Goal: Task Accomplishment & Management: Complete application form

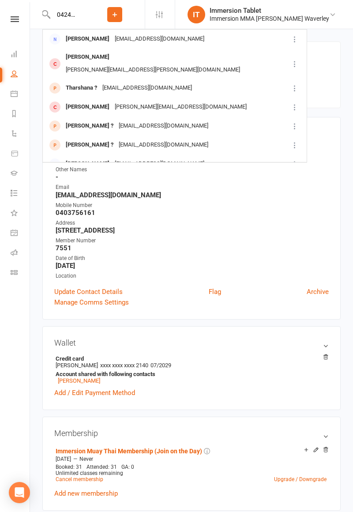
click at [76, 16] on input "04245q88" at bounding box center [67, 14] width 34 height 12
click at [82, 14] on input "04245q88" at bounding box center [67, 14] width 34 height 12
click at [85, 13] on input "04245188" at bounding box center [67, 14] width 34 height 12
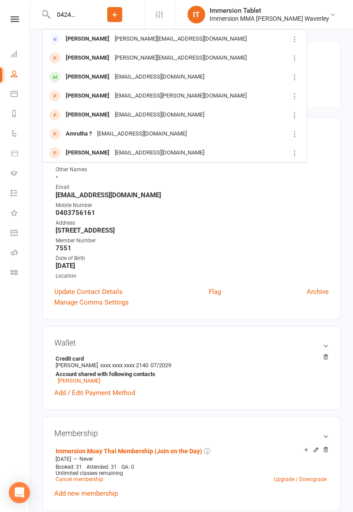
type input "0424518808"
click at [137, 39] on div "[PERSON_NAME][EMAIL_ADDRESS][DOMAIN_NAME]" at bounding box center [180, 39] width 137 height 13
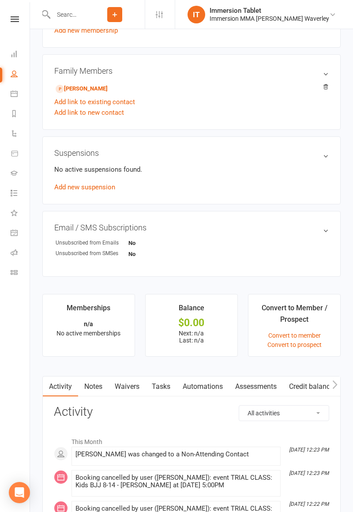
scroll to position [389, 0]
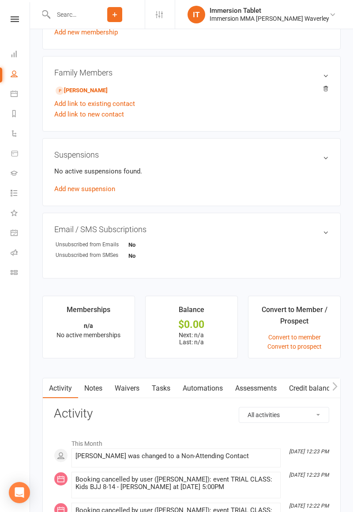
click at [131, 391] on link "Waivers" at bounding box center [126, 388] width 37 height 20
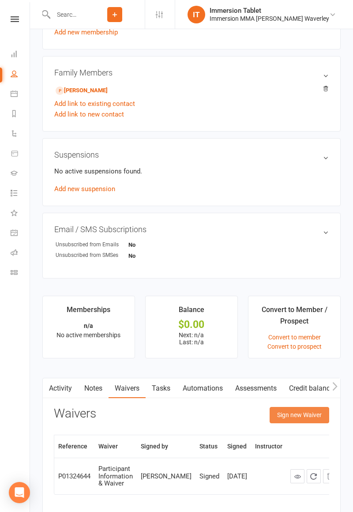
click at [308, 415] on button "Sign new Waiver" at bounding box center [299, 415] width 60 height 16
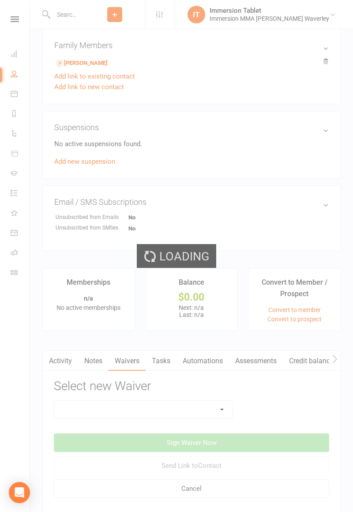
scroll to position [430, 0]
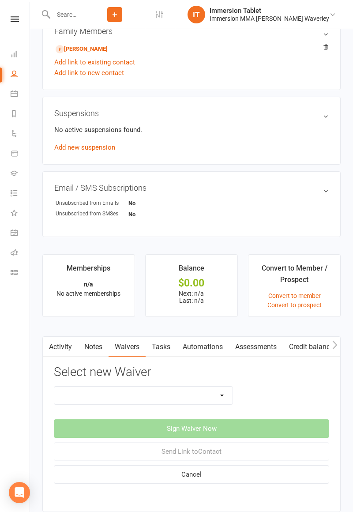
click at [206, 397] on select "Cancellation Form Immersion 10 Class Pass Form Immersion 10 Class Pass Form (Pa…" at bounding box center [143, 395] width 178 height 18
select select "10672"
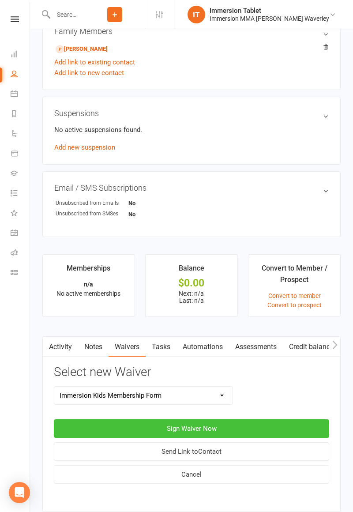
click at [253, 424] on button "Sign Waiver Now" at bounding box center [191, 428] width 275 height 19
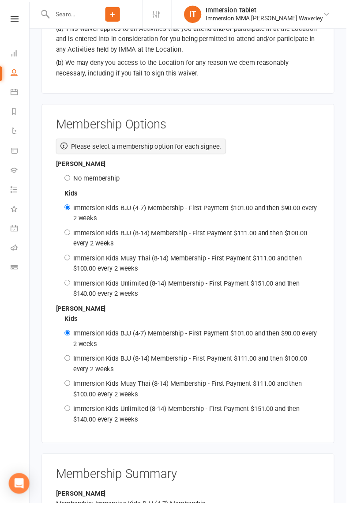
scroll to position [1310, 0]
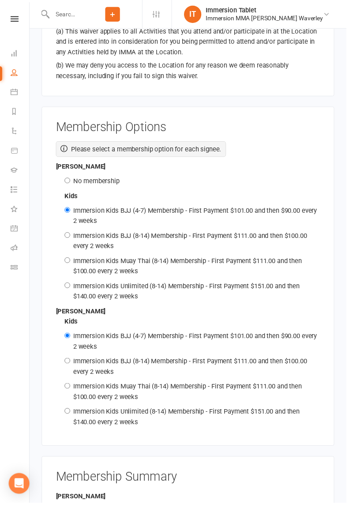
click at [92, 180] on label "No membership" at bounding box center [98, 184] width 47 height 8
click at [71, 181] on input "No membership" at bounding box center [69, 184] width 6 height 6
radio input "true"
radio input "false"
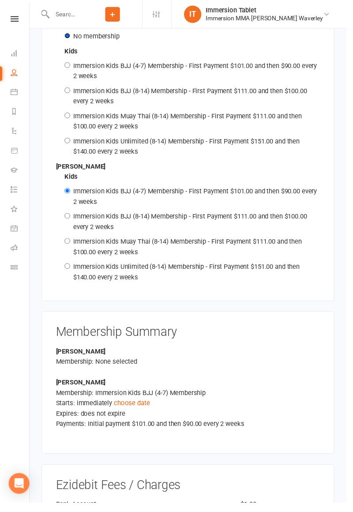
scroll to position [1454, 0]
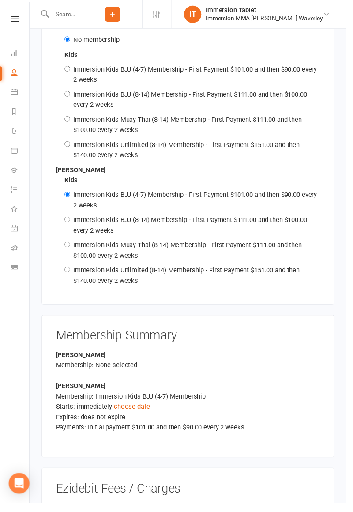
click at [126, 410] on link "choose date" at bounding box center [134, 414] width 37 height 8
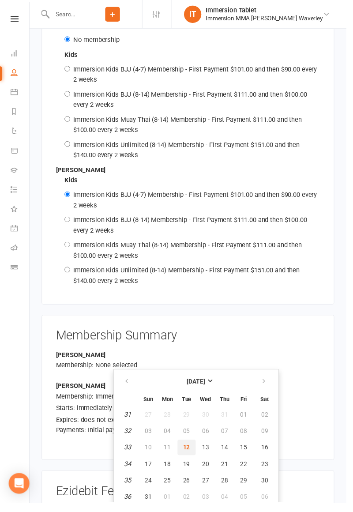
click at [184, 453] on button "12" at bounding box center [190, 456] width 19 height 16
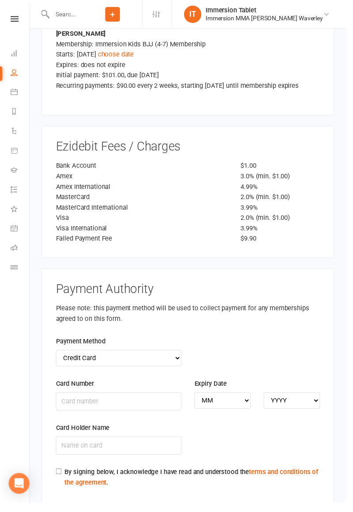
scroll to position [1830, 0]
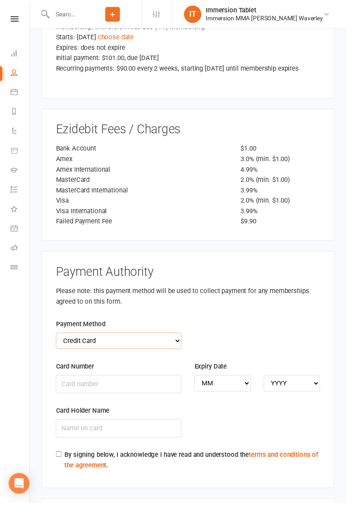
click at [68, 339] on select "Credit Card Bank Account" at bounding box center [121, 347] width 128 height 17
select select "bank_account"
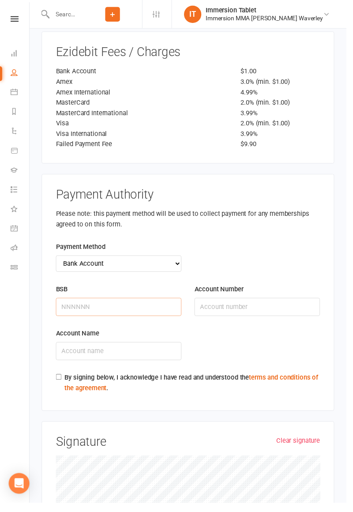
click at [64, 303] on input "BSB" at bounding box center [121, 312] width 128 height 19
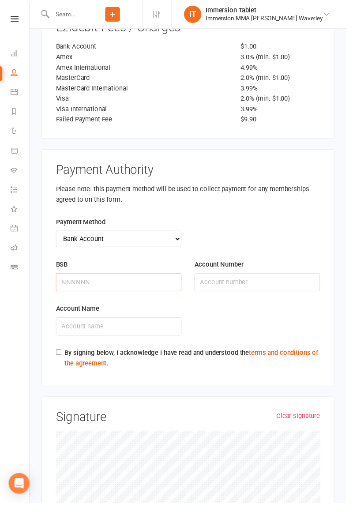
scroll to position [1952, 0]
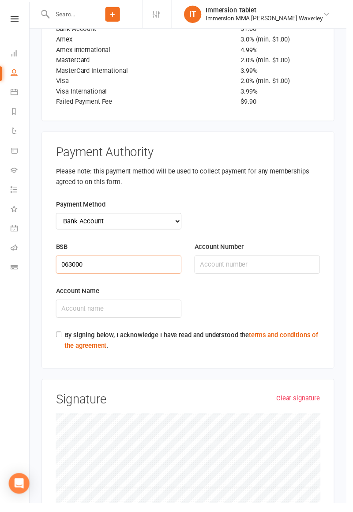
type input "063000"
click at [247, 260] on input "Account Number" at bounding box center [262, 269] width 128 height 19
type input "13363489"
click at [121, 305] on input "Account Name" at bounding box center [121, 314] width 128 height 19
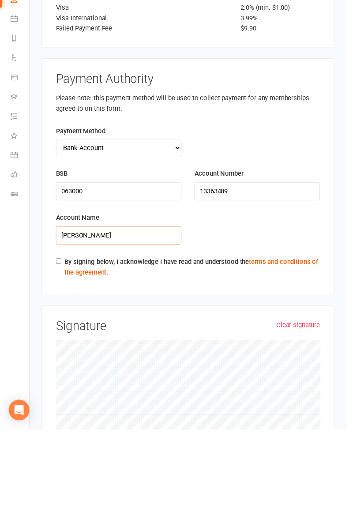
type input "[PERSON_NAME]"
click at [60, 338] on input "By signing below, I acknowledge I have read and understood the terms and condit…" at bounding box center [60, 341] width 6 height 6
checkbox input "true"
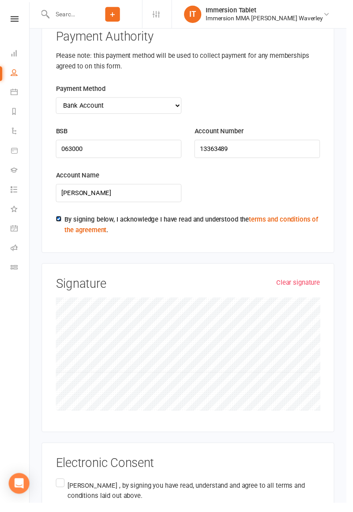
scroll to position [2076, 0]
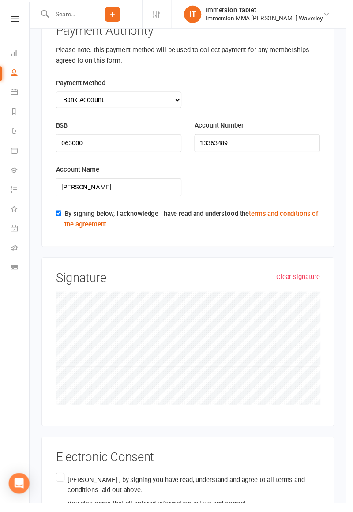
click at [58, 479] on label "[PERSON_NAME] , by signing you have read, understand and agree to all terms and…" at bounding box center [191, 500] width 269 height 42
click at [58, 479] on input "[PERSON_NAME] , by signing you have read, understand and agree to all terms and…" at bounding box center [60, 479] width 6 height 0
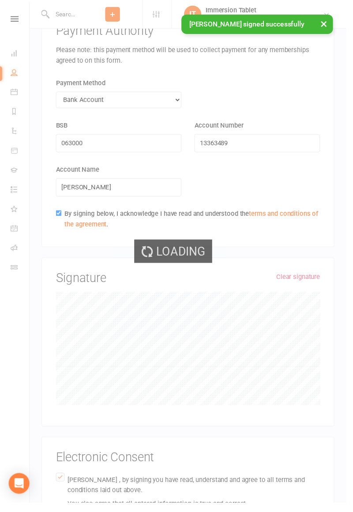
scroll to position [1817, 0]
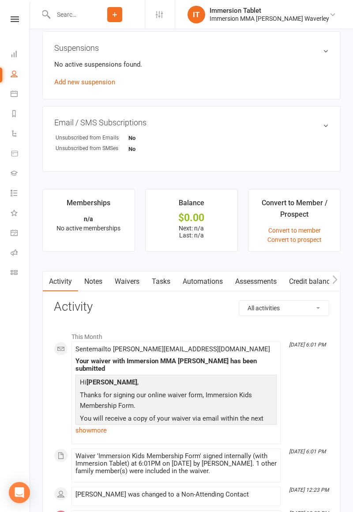
scroll to position [497, 0]
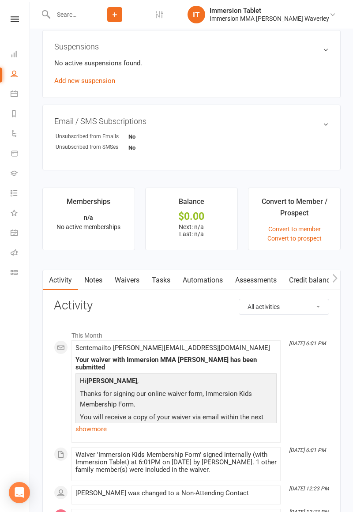
click at [131, 280] on link "Waivers" at bounding box center [126, 280] width 37 height 20
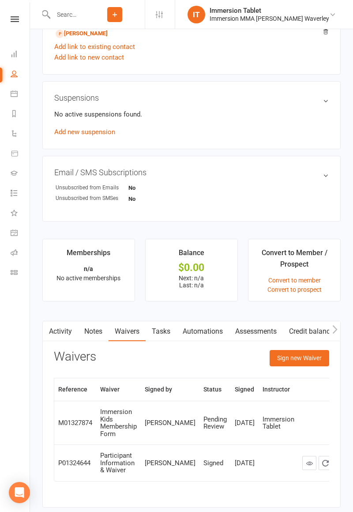
scroll to position [471, 0]
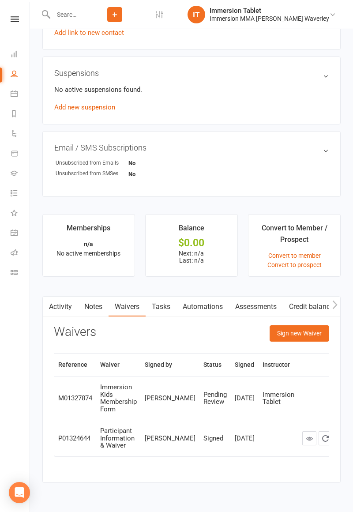
click at [11, 19] on icon at bounding box center [15, 19] width 8 height 6
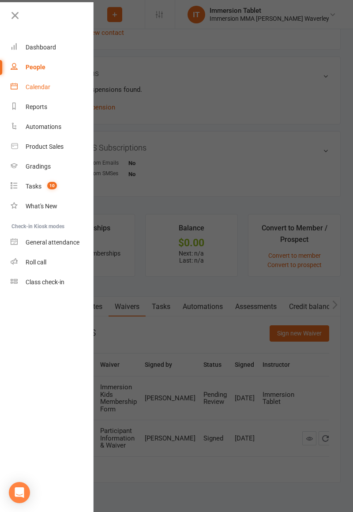
click at [37, 86] on div "Calendar" at bounding box center [38, 86] width 25 height 7
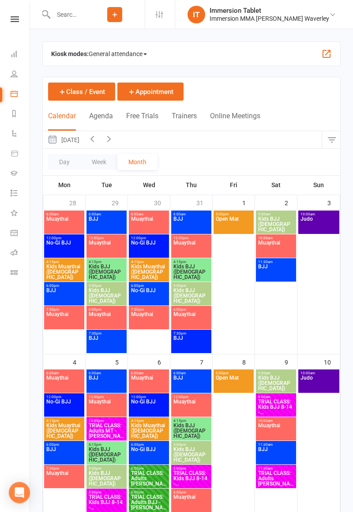
scroll to position [340, 0]
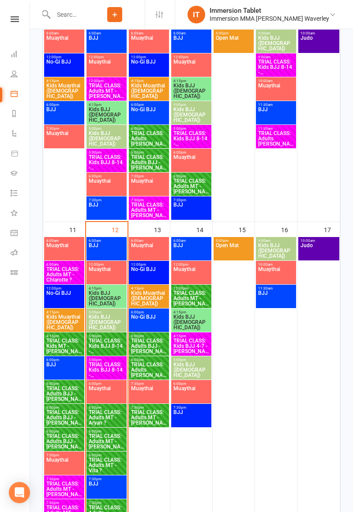
click at [101, 348] on span "TRIAL CLASS: Kids BJJ 8-14 - [PERSON_NAME]" at bounding box center [106, 346] width 37 height 16
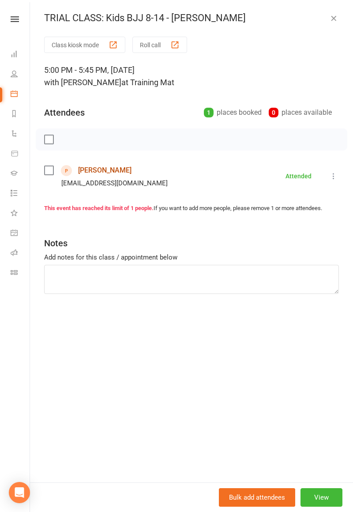
click at [98, 170] on link "[PERSON_NAME]" at bounding box center [104, 170] width 53 height 14
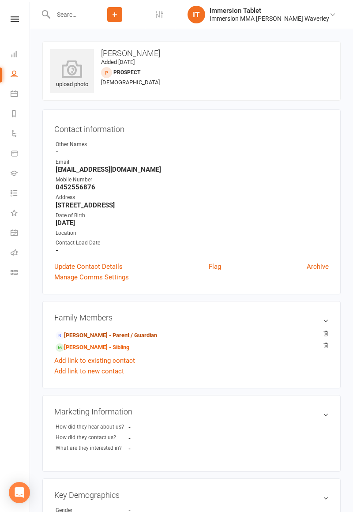
click at [134, 334] on link "[PERSON_NAME] - Parent / Guardian" at bounding box center [106, 335] width 101 height 9
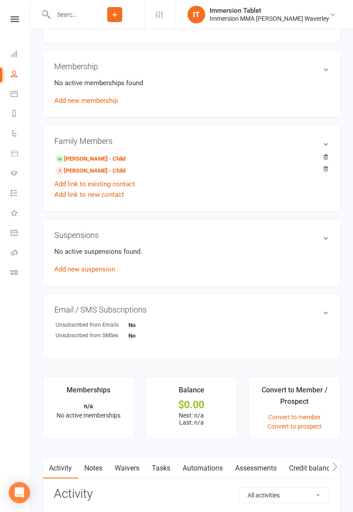
scroll to position [325, 0]
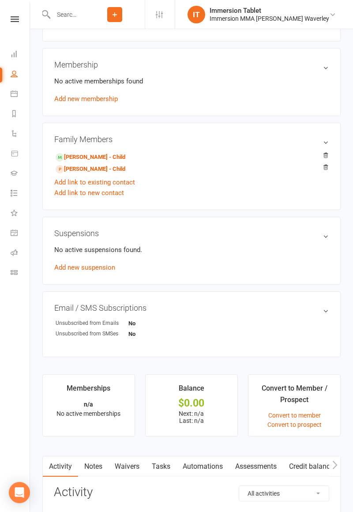
click at [132, 471] on link "Waivers" at bounding box center [126, 466] width 37 height 20
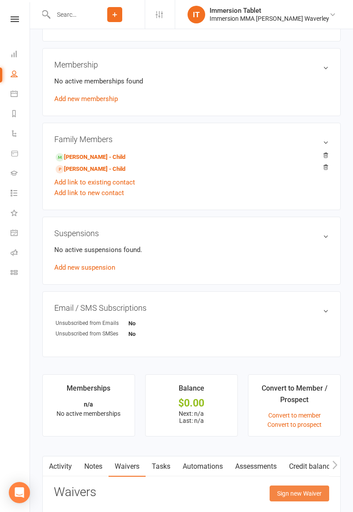
click at [303, 490] on button "Sign new Waiver" at bounding box center [299, 493] width 60 height 16
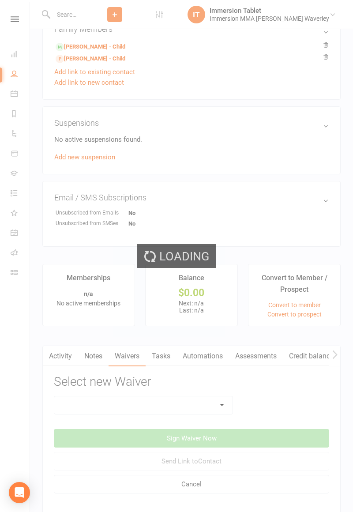
scroll to position [447, 0]
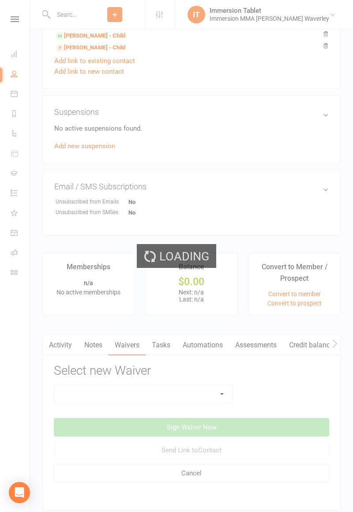
click at [198, 393] on div "Loading" at bounding box center [176, 256] width 353 height 512
click at [209, 389] on div "Loading" at bounding box center [176, 256] width 353 height 512
click at [214, 385] on div "Loading" at bounding box center [176, 256] width 353 height 512
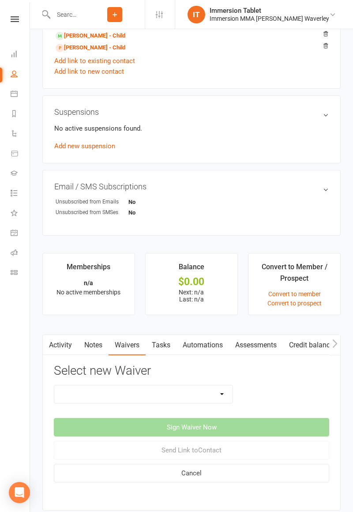
click at [213, 389] on select "Cancellation Form Immersion 10 Class Pass Form Immersion 10 Class Pass Form (Pa…" at bounding box center [143, 394] width 178 height 18
select select "10832"
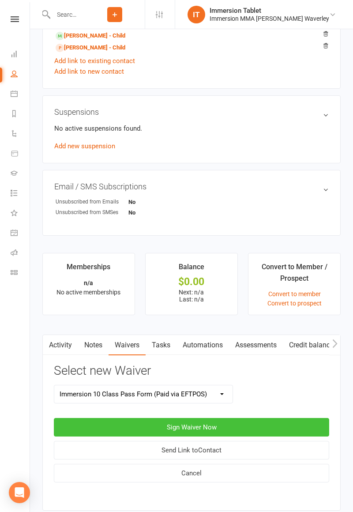
click at [253, 422] on button "Sign Waiver Now" at bounding box center [191, 427] width 275 height 19
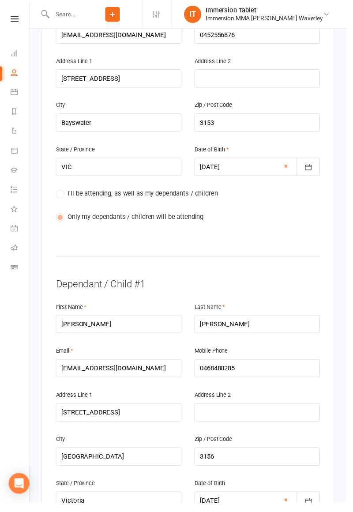
scroll to position [306, 0]
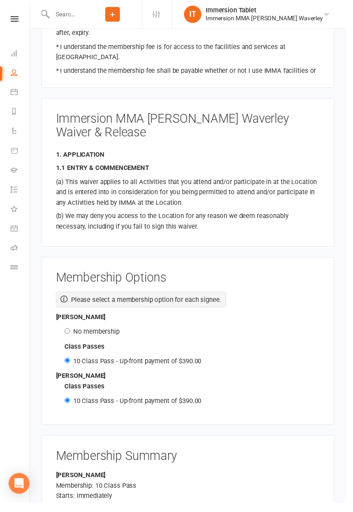
scroll to position [1155, 0]
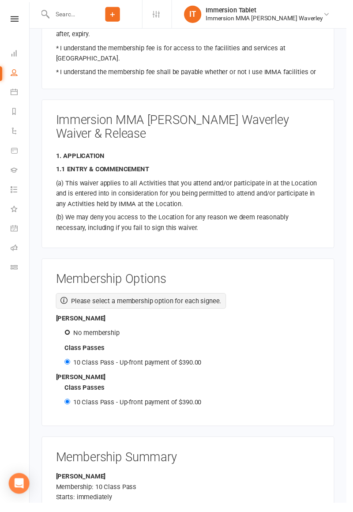
click at [67, 336] on input "No membership" at bounding box center [69, 339] width 6 height 6
radio input "true"
radio input "false"
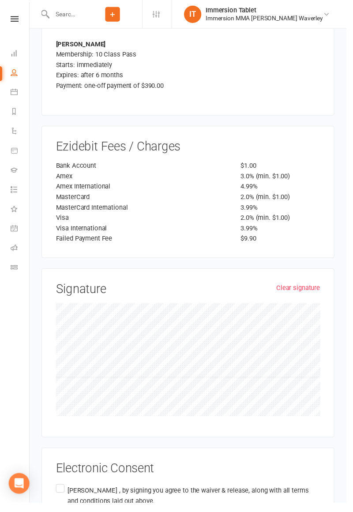
scroll to position [1630, 0]
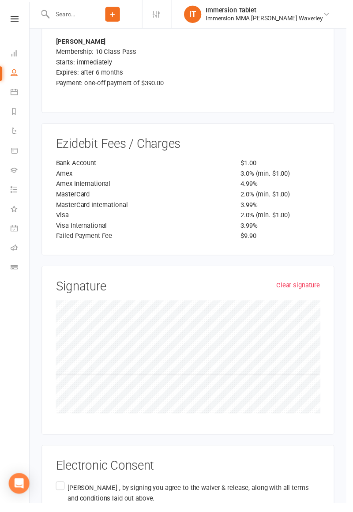
click at [60, 488] on label "[PERSON_NAME] , by signing you agree to the waiver & release, along with all te…" at bounding box center [191, 509] width 269 height 42
click at [60, 488] on input "[PERSON_NAME] , by signing you agree to the waiver & release, along with all te…" at bounding box center [60, 488] width 6 height 0
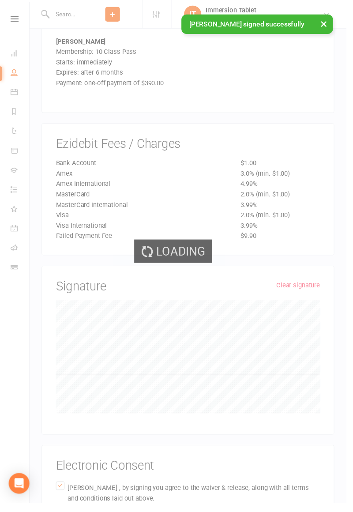
scroll to position [1371, 0]
